Goal: Task Accomplishment & Management: Manage account settings

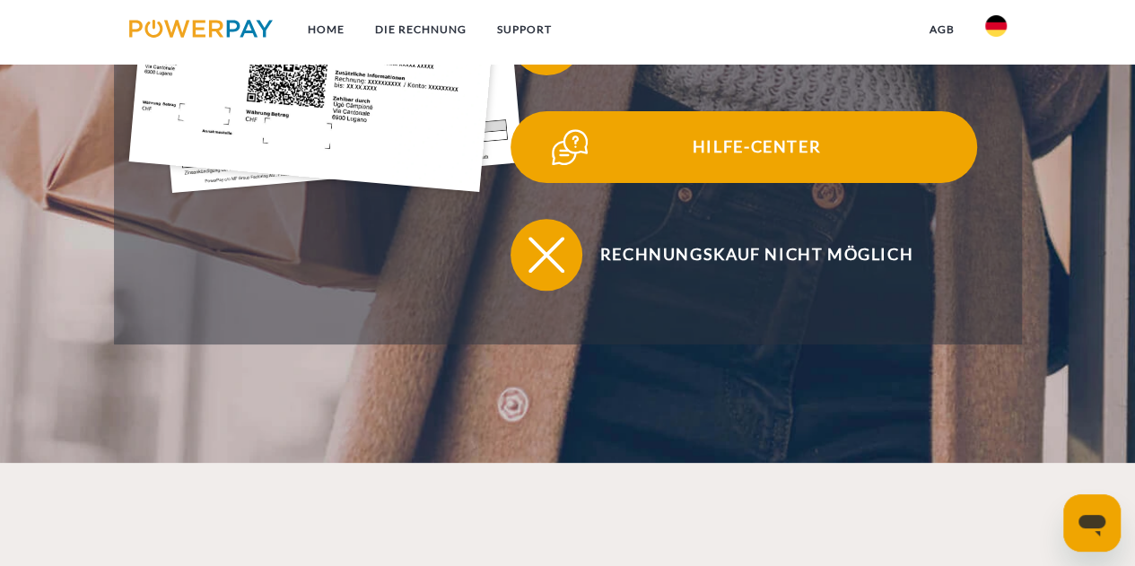
scroll to position [1525, 0]
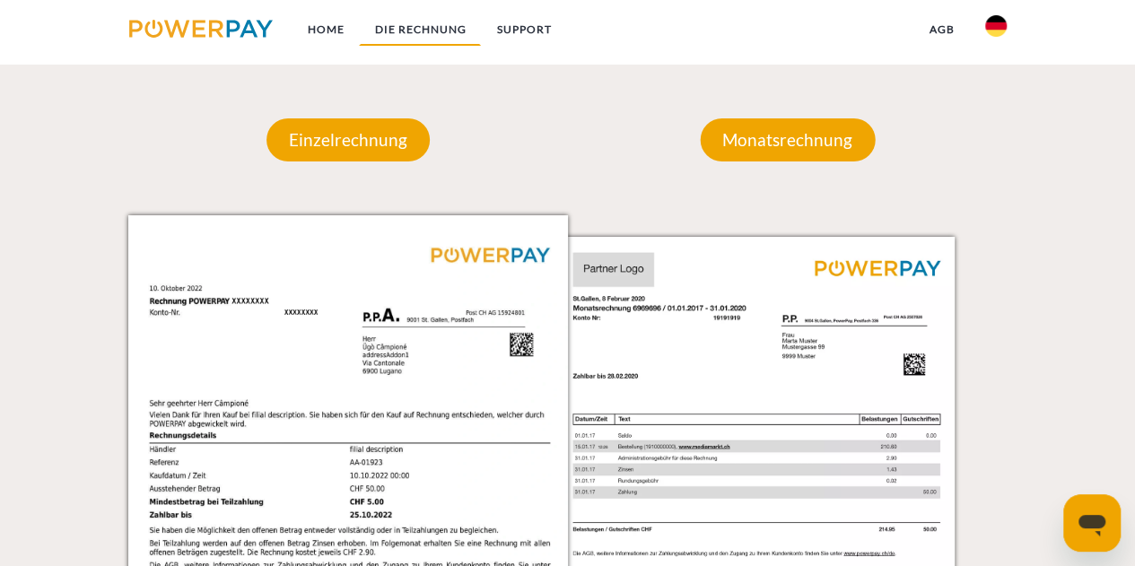
click at [434, 28] on link "DIE RECHNUNG" at bounding box center [420, 29] width 122 height 32
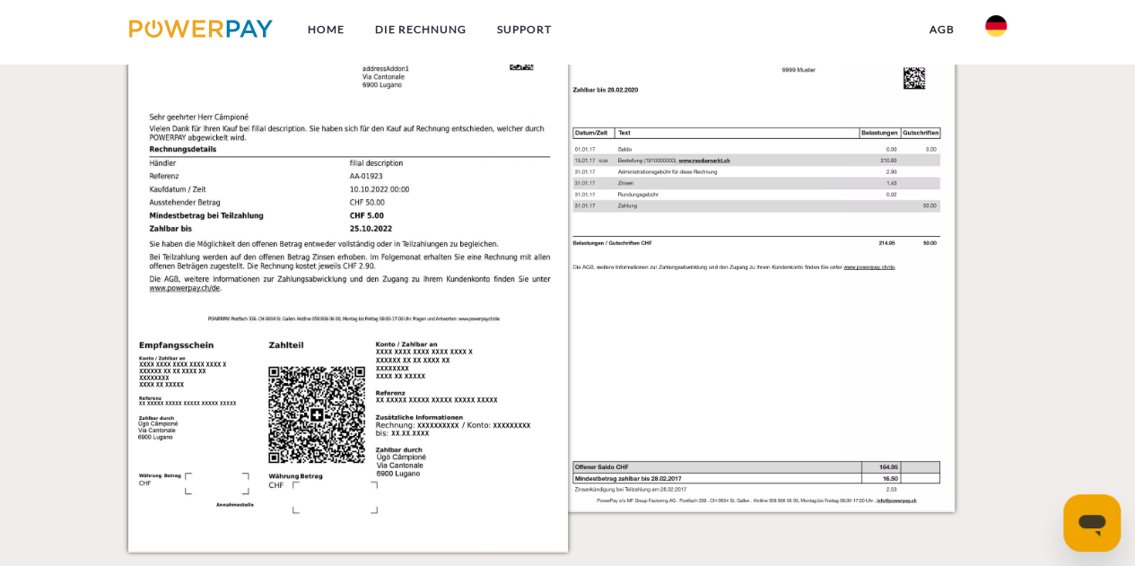
scroll to position [1363, 0]
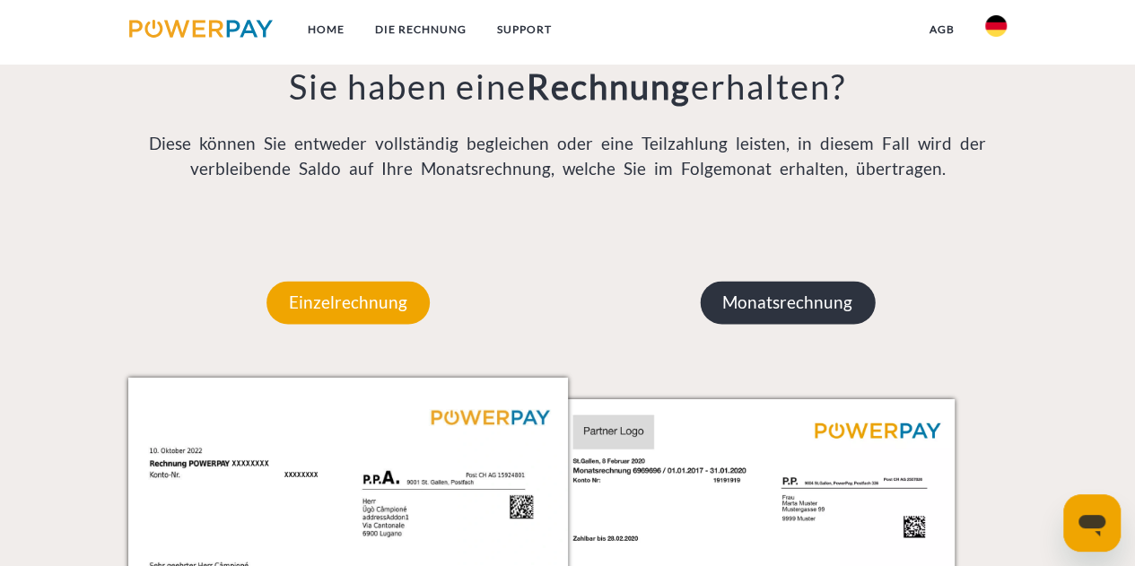
click at [784, 318] on p "Monatsrechnung" at bounding box center [787, 302] width 175 height 43
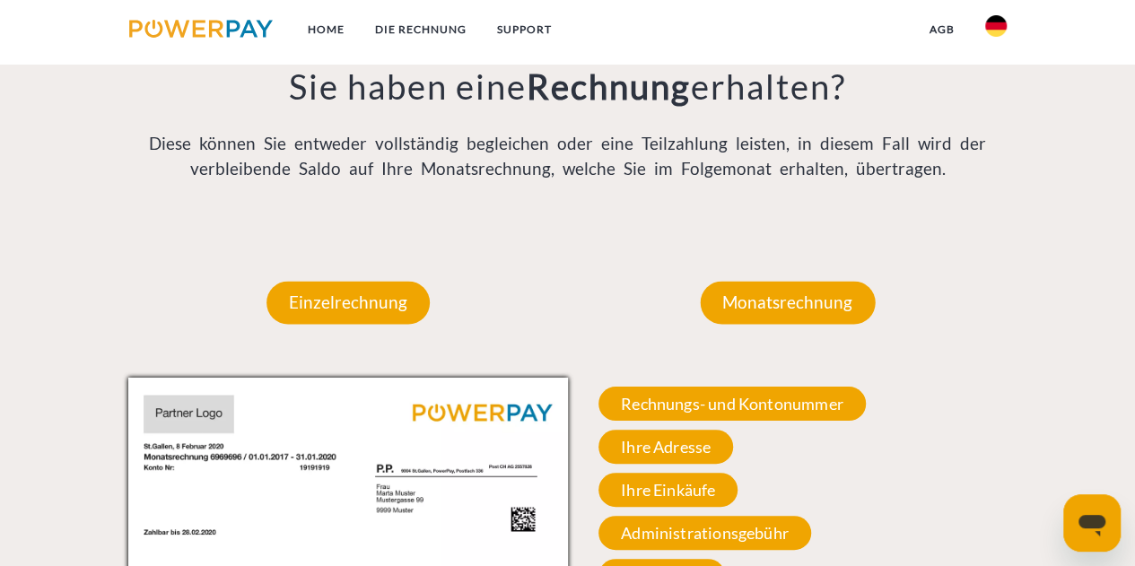
scroll to position [1632, 0]
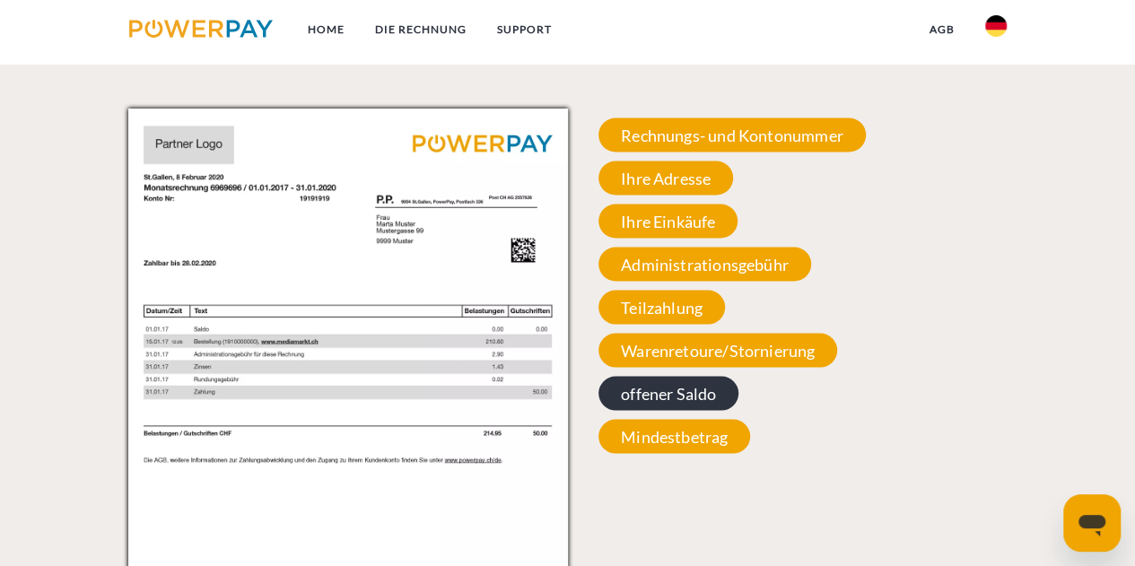
click at [711, 390] on span "offener Saldo" at bounding box center [668, 393] width 140 height 34
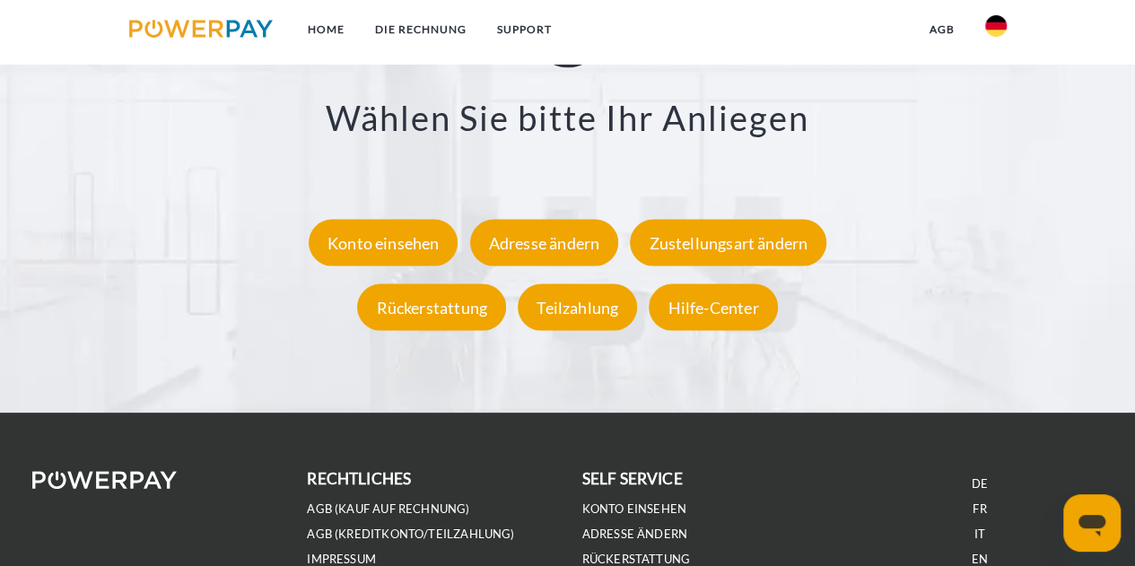
scroll to position [3295, 0]
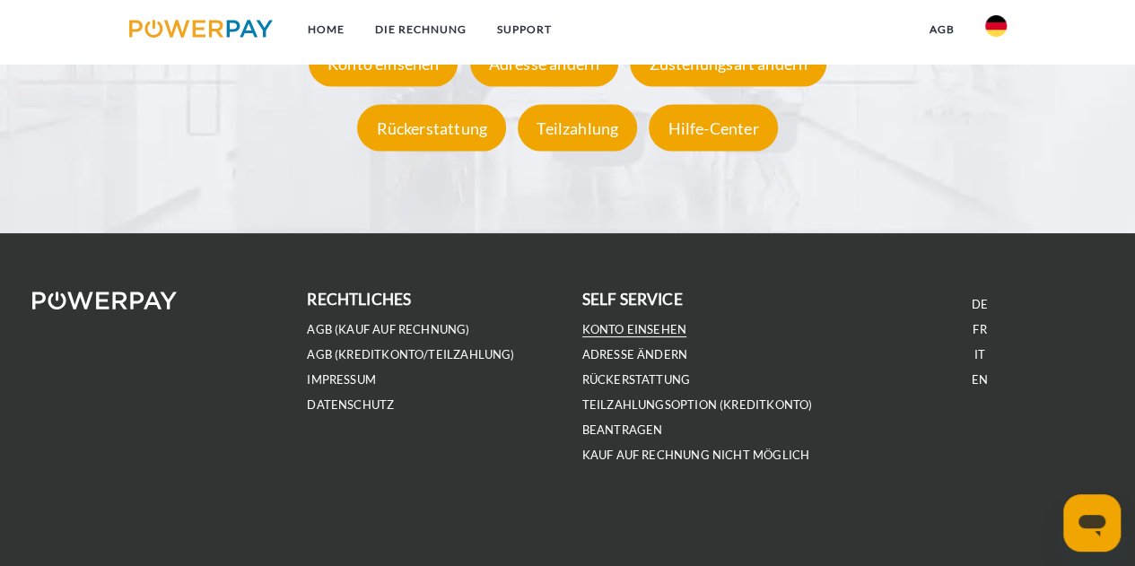
click at [660, 329] on link "Konto einsehen" at bounding box center [634, 329] width 105 height 15
click at [651, 333] on link "Konto einsehen" at bounding box center [634, 329] width 105 height 15
click at [642, 327] on link "Konto einsehen" at bounding box center [634, 329] width 105 height 15
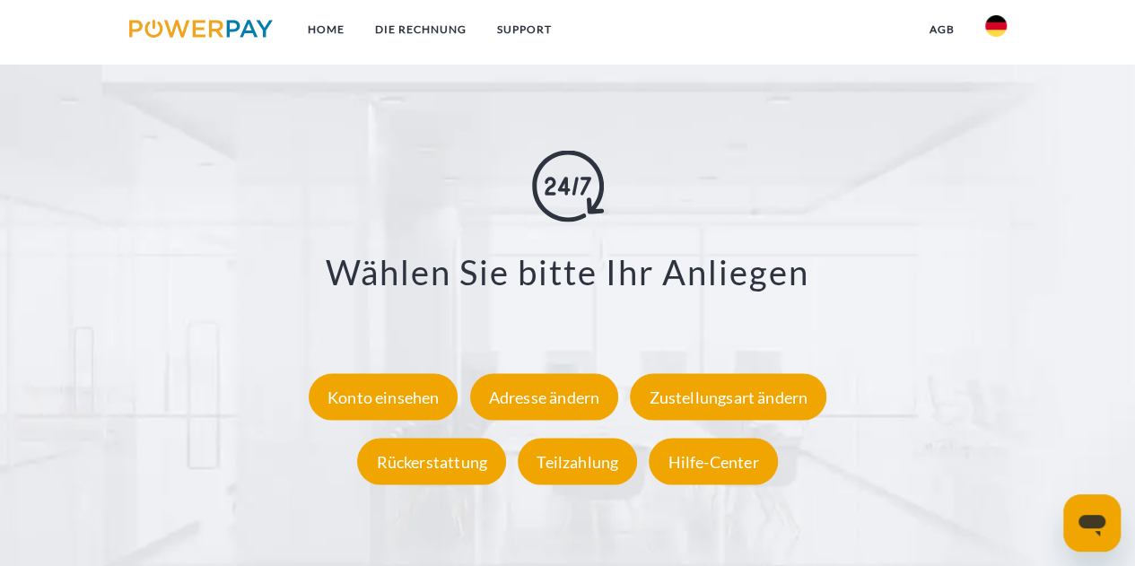
scroll to position [3295, 0]
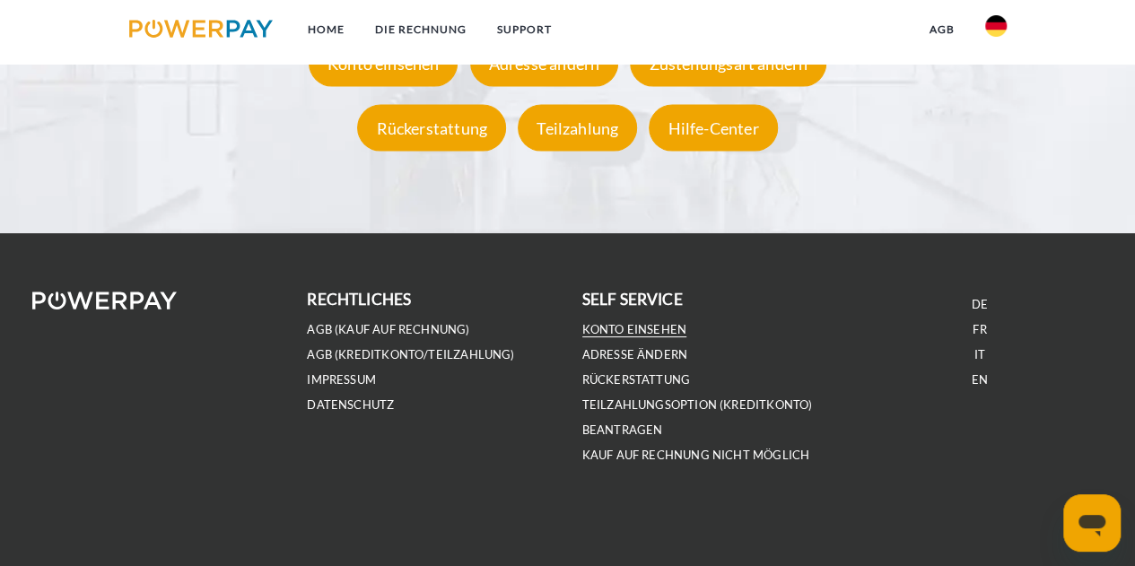
click at [645, 329] on link "Konto einsehen" at bounding box center [634, 329] width 105 height 15
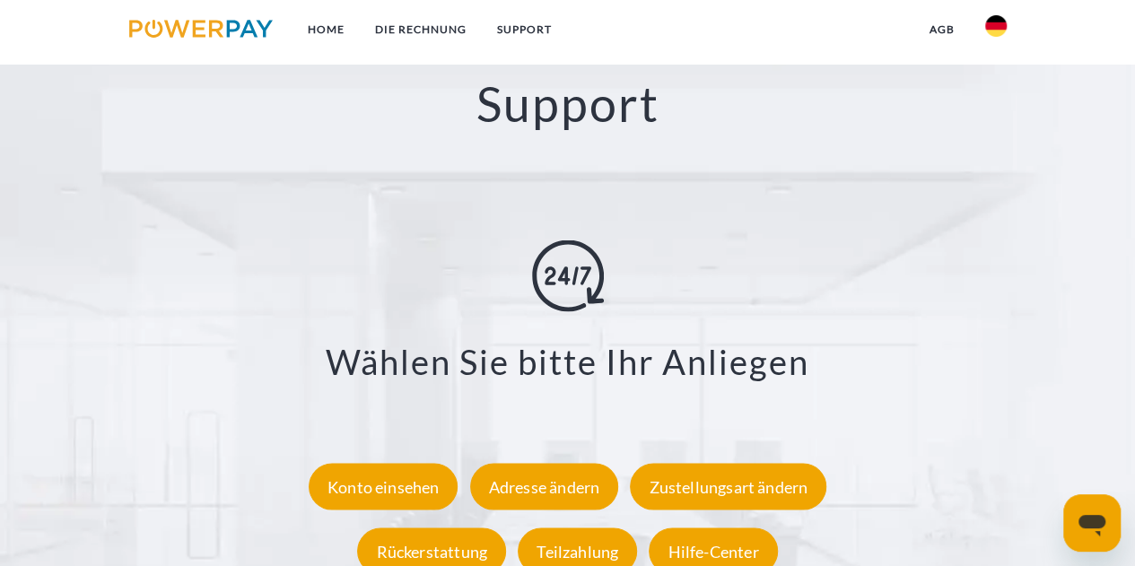
scroll to position [3295, 0]
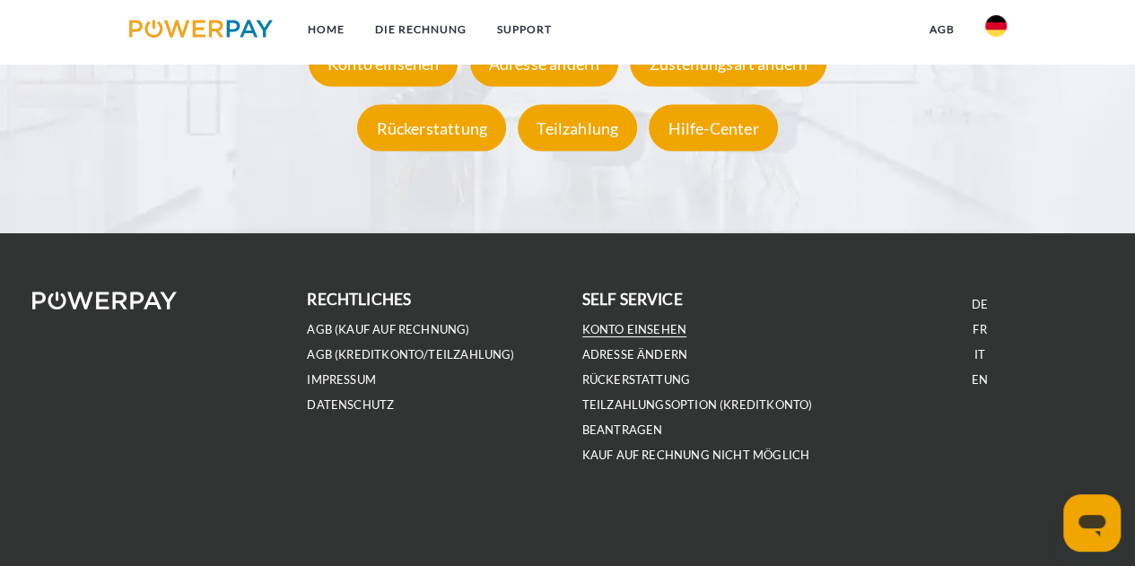
click at [659, 329] on link "Konto einsehen" at bounding box center [634, 329] width 105 height 15
